Goal: Information Seeking & Learning: Learn about a topic

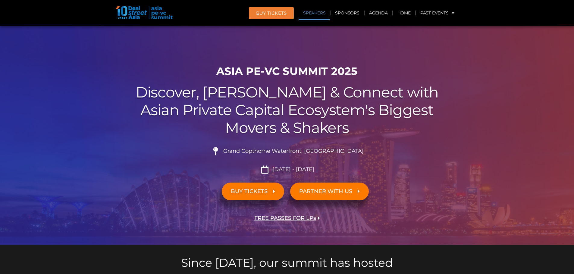
click at [317, 13] on link "Speakers" at bounding box center [314, 13] width 31 height 14
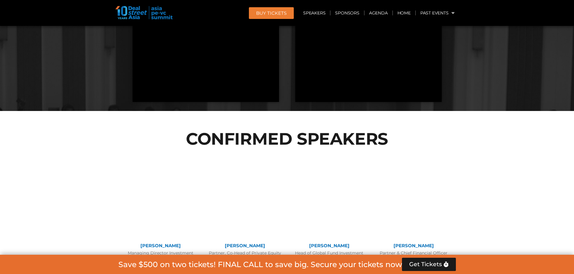
scroll to position [682, 0]
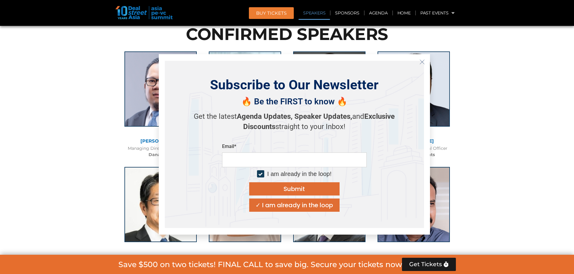
click at [422, 64] on icon "Close" at bounding box center [421, 61] width 5 height 5
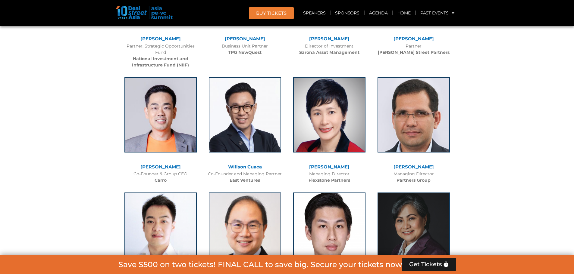
scroll to position [2648, 0]
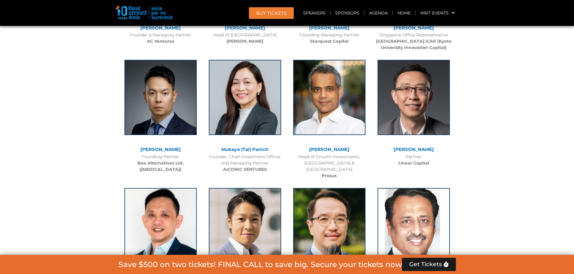
click at [234, 147] on link "Mukaya (Tai) Panich" at bounding box center [244, 150] width 47 height 6
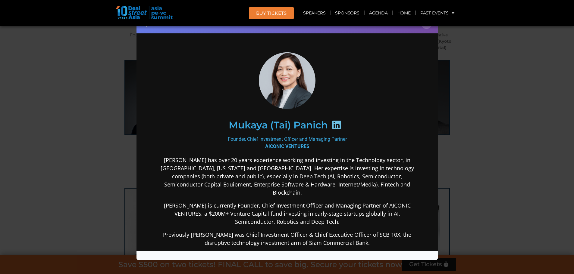
scroll to position [0, 0]
click at [216, 130] on div "Mukaya (Tai) Panich" at bounding box center [287, 125] width 234 height 31
click at [225, 126] on div "Mukaya (Tai) Panich" at bounding box center [287, 125] width 234 height 31
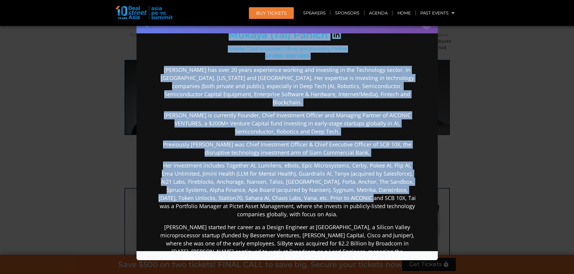
scroll to position [241, 0]
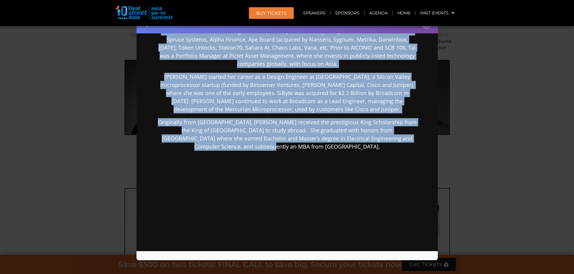
drag, startPoint x: 227, startPoint y: 126, endPoint x: 298, endPoint y: 141, distance: 73.3
click at [298, 141] on div "Mukaya (Tai) [PERSON_NAME] Founder, Chief Investment Officer and Managing Partn…" at bounding box center [287, 28] width 260 height 435
copy div "Mukaya ([PERSON_NAME] Founder, Chief Investment Officer and Managing Partner AI…"
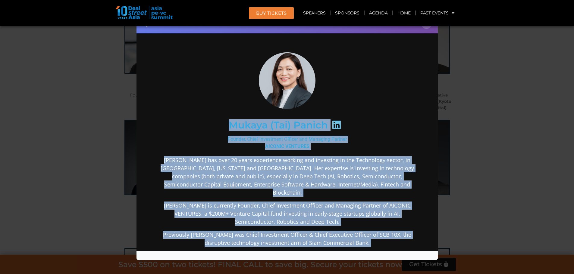
scroll to position [2528, 0]
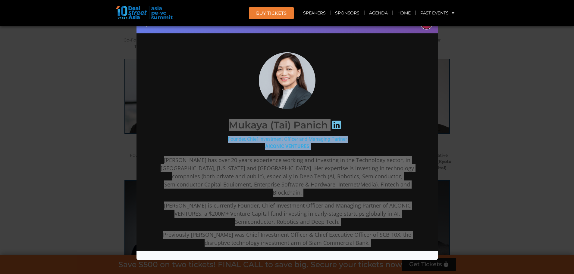
click at [426, 28] on button "×" at bounding box center [426, 23] width 11 height 11
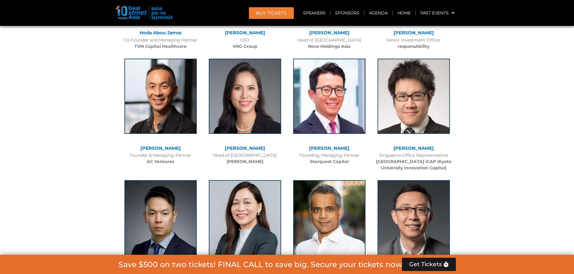
click at [334, 145] on link "[PERSON_NAME]" at bounding box center [329, 148] width 40 height 6
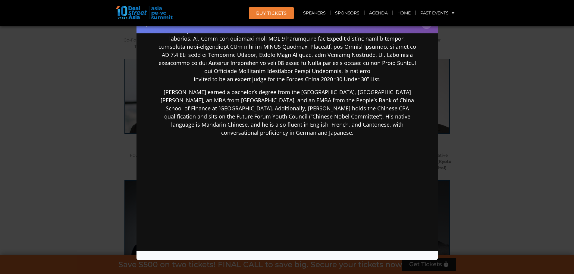
scroll to position [45, 0]
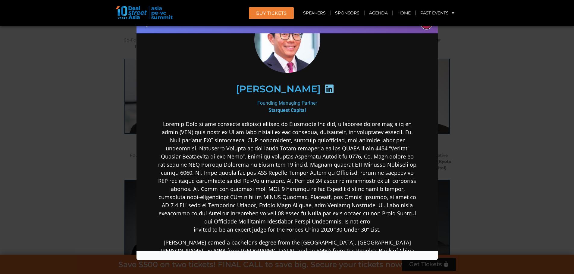
click at [426, 27] on button "×" at bounding box center [426, 23] width 11 height 11
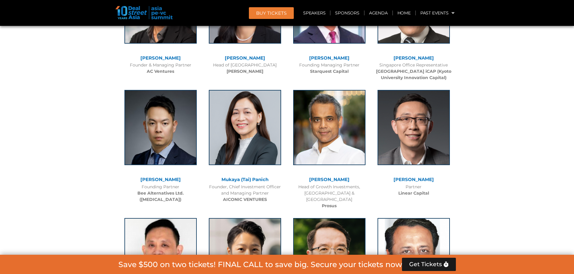
scroll to position [2738, 0]
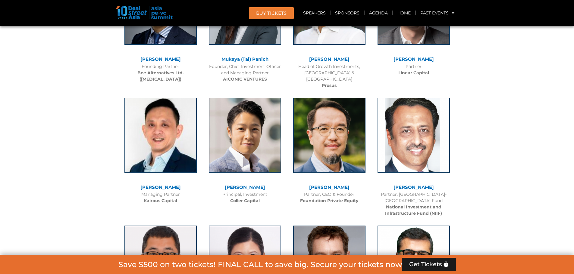
click at [239, 185] on link "[PERSON_NAME]" at bounding box center [245, 188] width 40 height 6
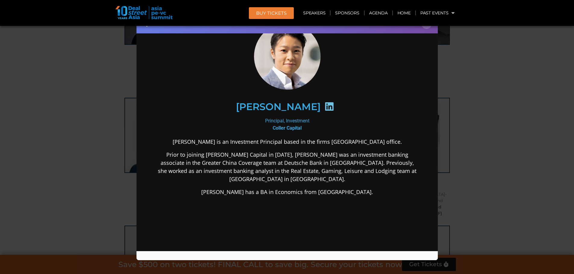
scroll to position [60, 0]
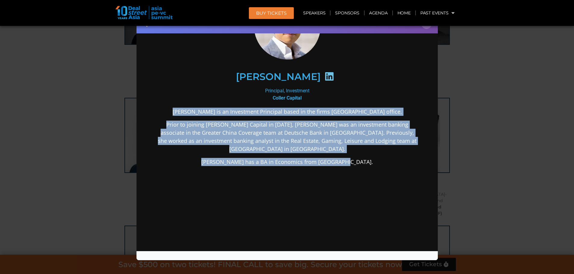
drag, startPoint x: 358, startPoint y: 155, endPoint x: 196, endPoint y: 107, distance: 169.4
click at [196, 108] on div "[PERSON_NAME] is an Investment Principal based in the firms [GEOGRAPHIC_DATA] o…" at bounding box center [287, 185] width 260 height 154
copy div "[PERSON_NAME] is an Investment Principal based in the firms [GEOGRAPHIC_DATA] o…"
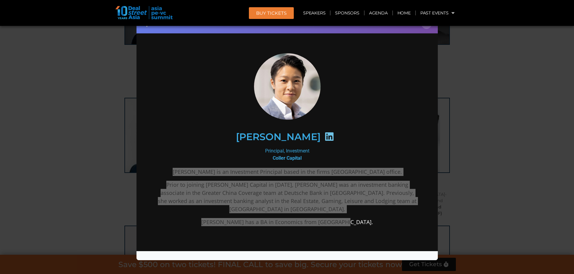
click at [424, 29] on div "Speaker Profile ×" at bounding box center [286, 24] width 301 height 20
click at [424, 28] on button "×" at bounding box center [426, 23] width 11 height 11
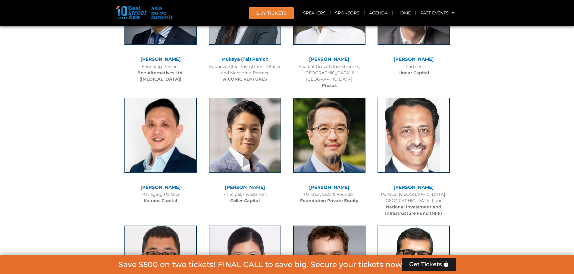
scroll to position [2799, 0]
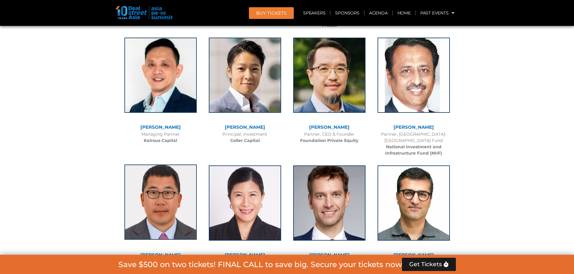
click at [164, 181] on img at bounding box center [160, 202] width 72 height 75
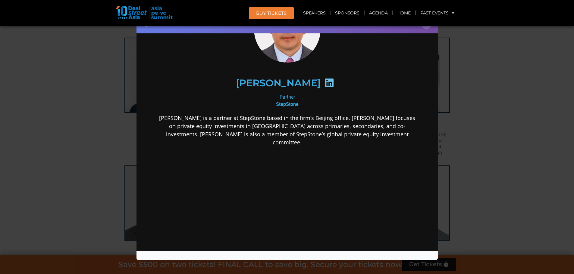
scroll to position [0, 0]
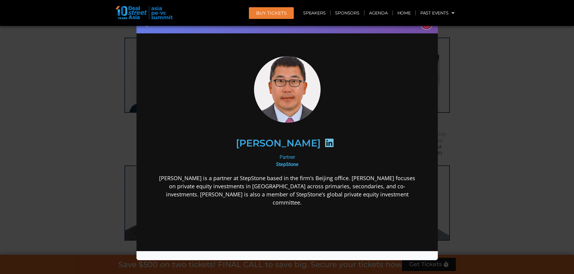
click at [427, 27] on button "×" at bounding box center [426, 23] width 11 height 11
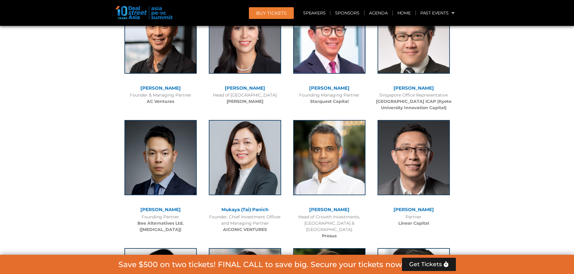
scroll to position [2467, 0]
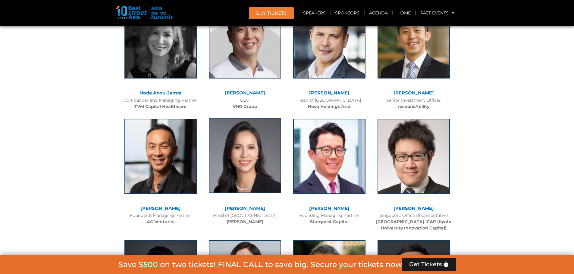
click at [250, 157] on img at bounding box center [245, 155] width 72 height 75
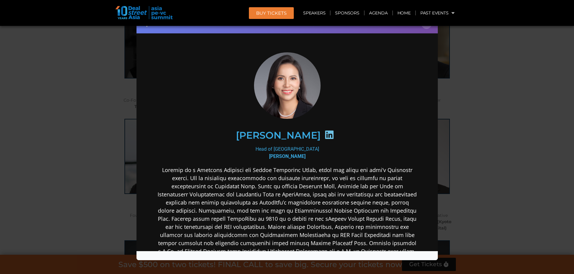
scroll to position [2377, 0]
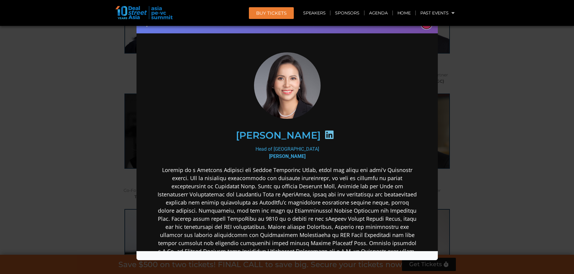
click at [425, 27] on button "×" at bounding box center [426, 23] width 11 height 11
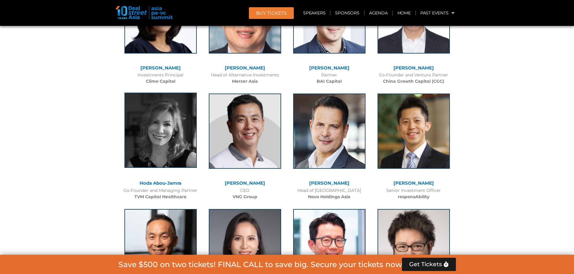
click at [162, 135] on img at bounding box center [160, 130] width 72 height 75
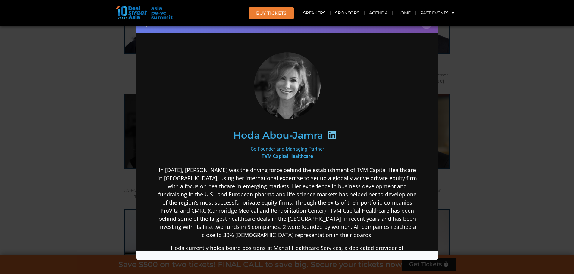
scroll to position [2287, 0]
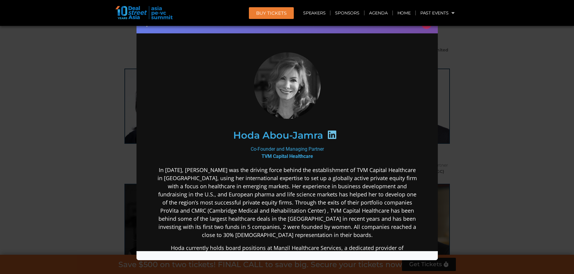
click at [423, 29] on div "Speaker Profile ×" at bounding box center [286, 24] width 301 height 20
click at [424, 28] on button "×" at bounding box center [426, 23] width 11 height 11
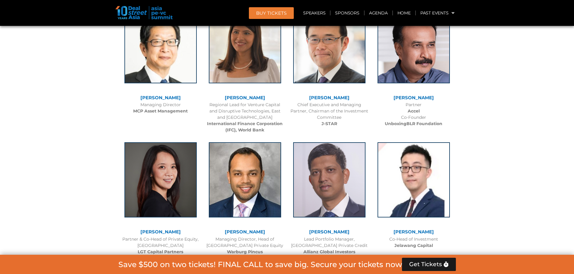
scroll to position [991, 0]
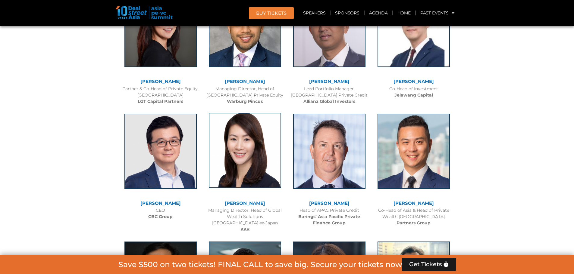
click at [264, 150] on img at bounding box center [245, 150] width 72 height 75
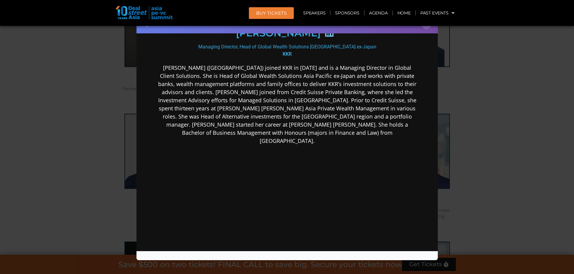
scroll to position [0, 0]
click at [424, 27] on button "×" at bounding box center [426, 23] width 11 height 11
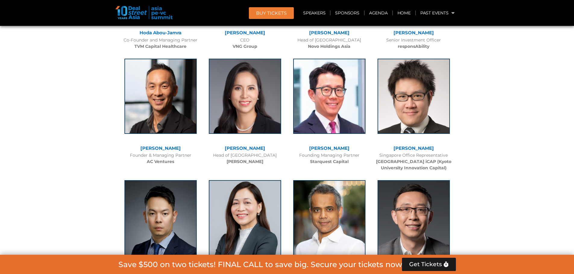
scroll to position [2648, 0]
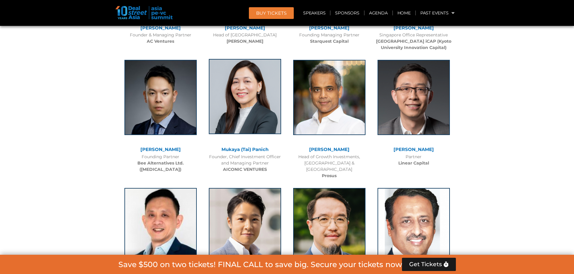
click at [236, 97] on img at bounding box center [245, 96] width 72 height 75
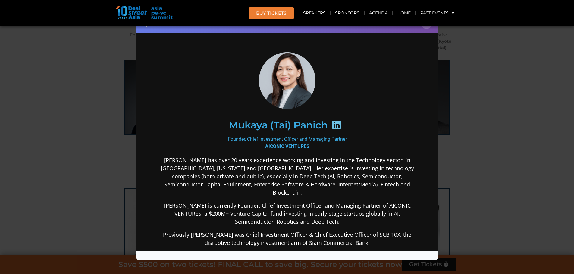
scroll to position [0, 0]
drag, startPoint x: 344, startPoint y: 167, endPoint x: 360, endPoint y: 166, distance: 16.0
click at [360, 166] on p "[PERSON_NAME] has over 20 years experience working and investing in the Technol…" at bounding box center [287, 176] width 260 height 41
click at [241, 171] on p "[PERSON_NAME] has over 20 years experience working and investing in the Technol…" at bounding box center [287, 176] width 260 height 41
drag, startPoint x: 199, startPoint y: 173, endPoint x: 270, endPoint y: 176, distance: 70.2
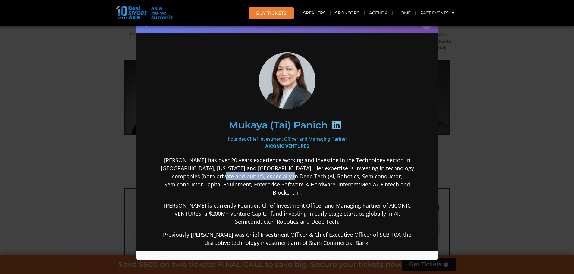
click at [270, 176] on p "[PERSON_NAME] has over 20 years experience working and investing in the Technol…" at bounding box center [287, 176] width 260 height 41
click at [247, 182] on p "[PERSON_NAME] has over 20 years experience working and investing in the Technol…" at bounding box center [287, 176] width 260 height 41
drag, startPoint x: 273, startPoint y: 176, endPoint x: 282, endPoint y: 175, distance: 9.4
click at [282, 175] on p "[PERSON_NAME] has over 20 years experience working and investing in the Technol…" at bounding box center [287, 176] width 260 height 41
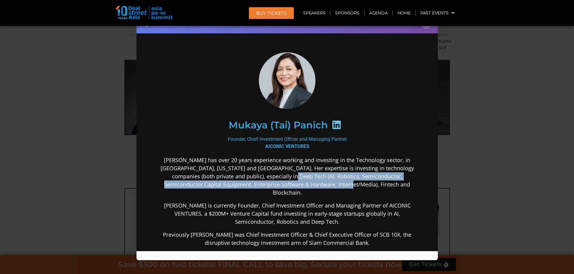
drag, startPoint x: 349, startPoint y: 184, endPoint x: 271, endPoint y: 176, distance: 79.0
click at [271, 176] on p "[PERSON_NAME] has over 20 years experience working and investing in the Technol…" at bounding box center [287, 176] width 260 height 41
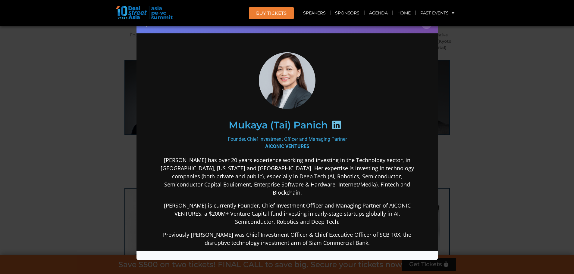
click at [200, 202] on p "[PERSON_NAME] is currently Founder, Chief Investment Officer and Managing Partn…" at bounding box center [287, 214] width 260 height 24
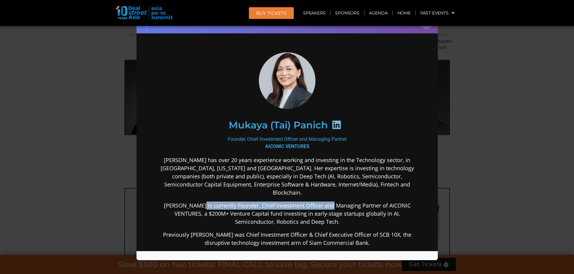
drag, startPoint x: 191, startPoint y: 195, endPoint x: 324, endPoint y: 189, distance: 132.7
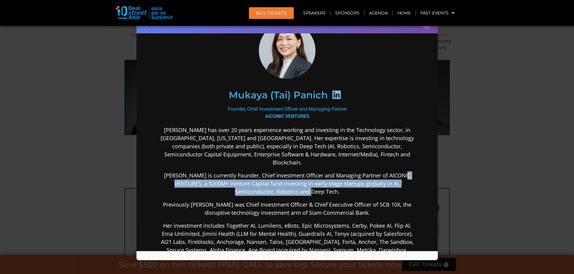
drag, startPoint x: 401, startPoint y: 166, endPoint x: 304, endPoint y: 181, distance: 98.3
click at [304, 181] on p "[PERSON_NAME] is currently Founder, Chief Investment Officer and Managing Partn…" at bounding box center [287, 183] width 260 height 24
copy p ", a $200M+ Venture Capital fund investing in early-stage startups globally in A…"
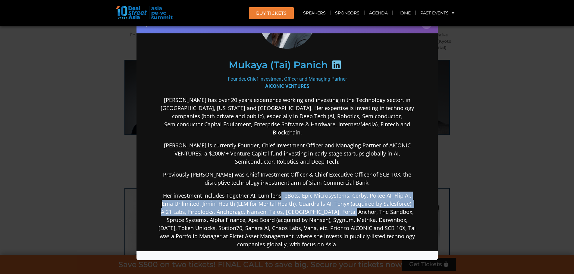
drag, startPoint x: 280, startPoint y: 185, endPoint x: 342, endPoint y: 206, distance: 65.6
click at [342, 206] on p "Her investment includes Together AI, Lumilens, eBots, Epic Microsystems, Cerby,…" at bounding box center [287, 220] width 260 height 57
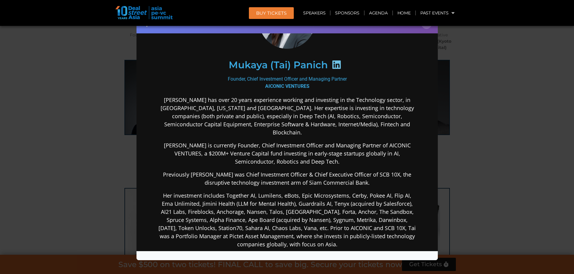
drag, startPoint x: 280, startPoint y: 214, endPoint x: 269, endPoint y: 209, distance: 11.9
click at [279, 214] on p "Her investment includes Together AI, Lumilens, eBots, Epic Microsystems, Cerby,…" at bounding box center [287, 220] width 260 height 57
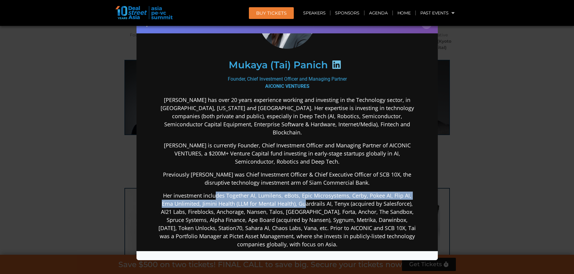
drag, startPoint x: 215, startPoint y: 187, endPoint x: 302, endPoint y: 202, distance: 87.9
click at [303, 199] on p "Her investment includes Together AI, Lumilens, eBots, Epic Microsystems, Cerby,…" at bounding box center [287, 220] width 260 height 57
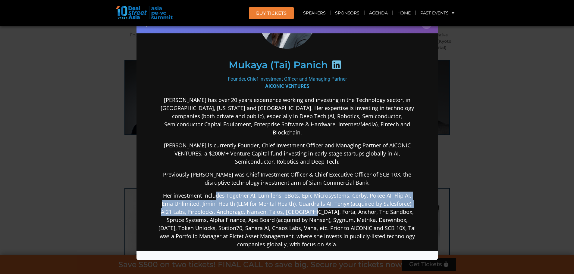
click at [254, 203] on p "Her investment includes Together AI, Lumilens, eBots, Epic Microsystems, Cerby,…" at bounding box center [287, 220] width 260 height 57
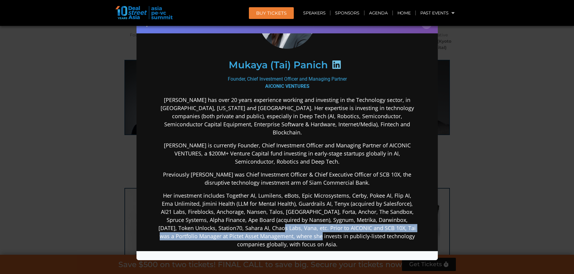
drag, startPoint x: 286, startPoint y: 217, endPoint x: 336, endPoint y: 224, distance: 51.1
click at [336, 224] on p "Her investment includes Together AI, Lumilens, eBots, Epic Microsystems, Cerby,…" at bounding box center [287, 220] width 260 height 57
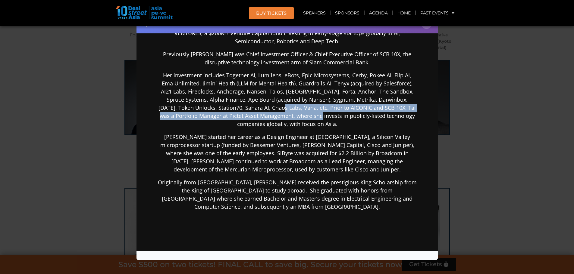
scroll to position [247, 0]
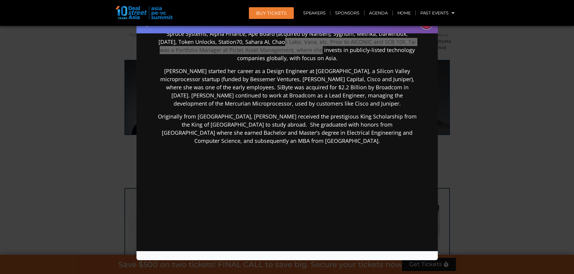
click at [427, 26] on button "×" at bounding box center [426, 23] width 11 height 11
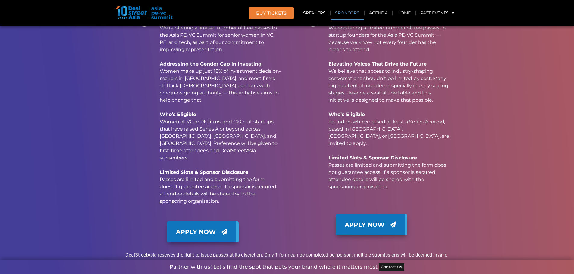
scroll to position [6434, 0]
